Goal: Information Seeking & Learning: Learn about a topic

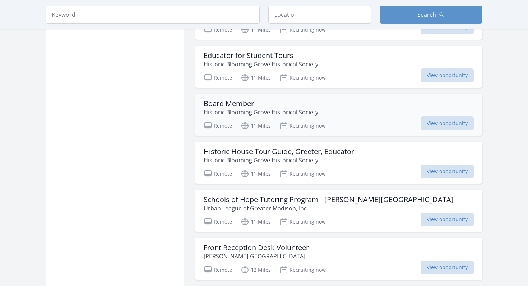
scroll to position [608, 0]
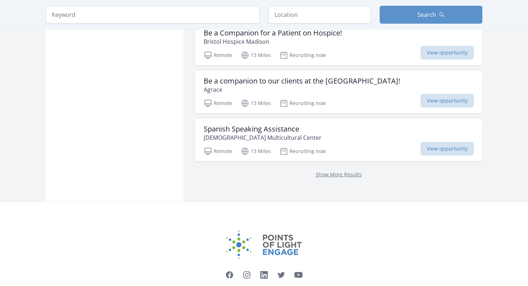
scroll to position [910, 0]
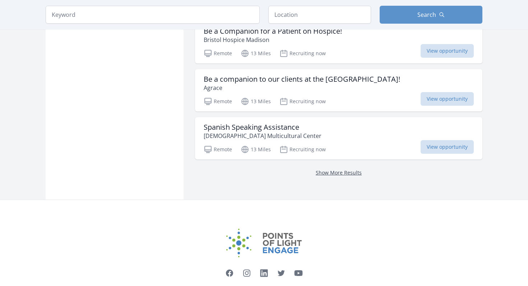
click at [326, 169] on link "Show More Results" at bounding box center [339, 172] width 46 height 7
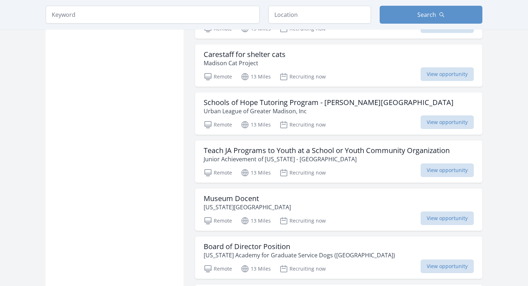
scroll to position [1465, 0]
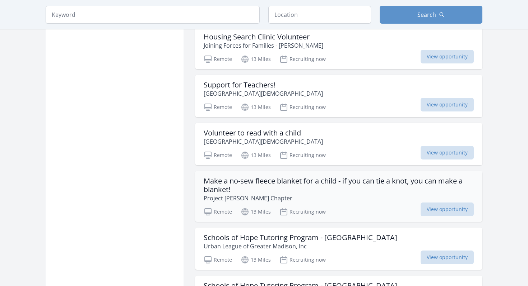
scroll to position [2363, 0]
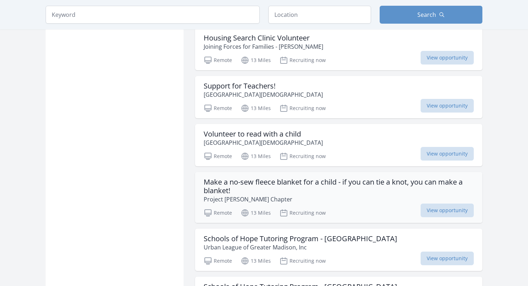
click at [294, 178] on h3 "Make a no-sew fleece blanket for a child - if you can tie a knot, you can make …" at bounding box center [339, 186] width 270 height 17
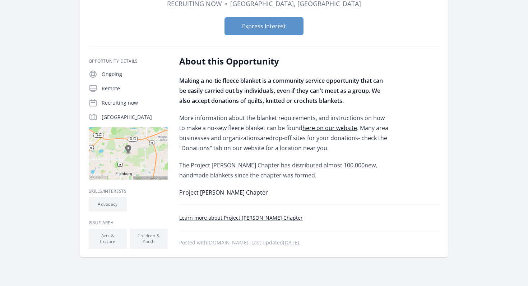
scroll to position [112, 0]
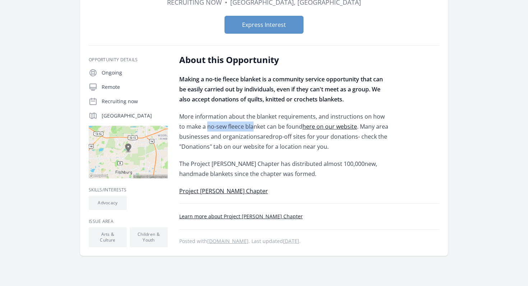
drag, startPoint x: 201, startPoint y: 126, endPoint x: 247, endPoint y: 127, distance: 45.3
click at [247, 127] on p "More information about the blanket requirements, and instructions on how to mak…" at bounding box center [284, 132] width 210 height 40
drag, startPoint x: 209, startPoint y: 76, endPoint x: 220, endPoint y: 77, distance: 11.5
click at [220, 77] on strong "Making a no-tie fleece blanket is a community service opportunity that can be e…" at bounding box center [281, 89] width 204 height 28
drag, startPoint x: 274, startPoint y: 81, endPoint x: 365, endPoint y: 79, distance: 90.8
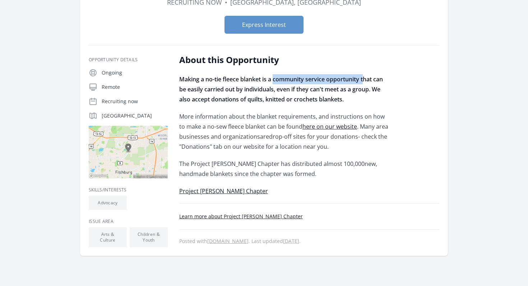
click at [365, 79] on strong "Making a no-tie fleece blanket is a community service opportunity that can be e…" at bounding box center [281, 89] width 204 height 28
click at [325, 126] on link "here on our website" at bounding box center [329, 127] width 55 height 8
